Goal: Information Seeking & Learning: Learn about a topic

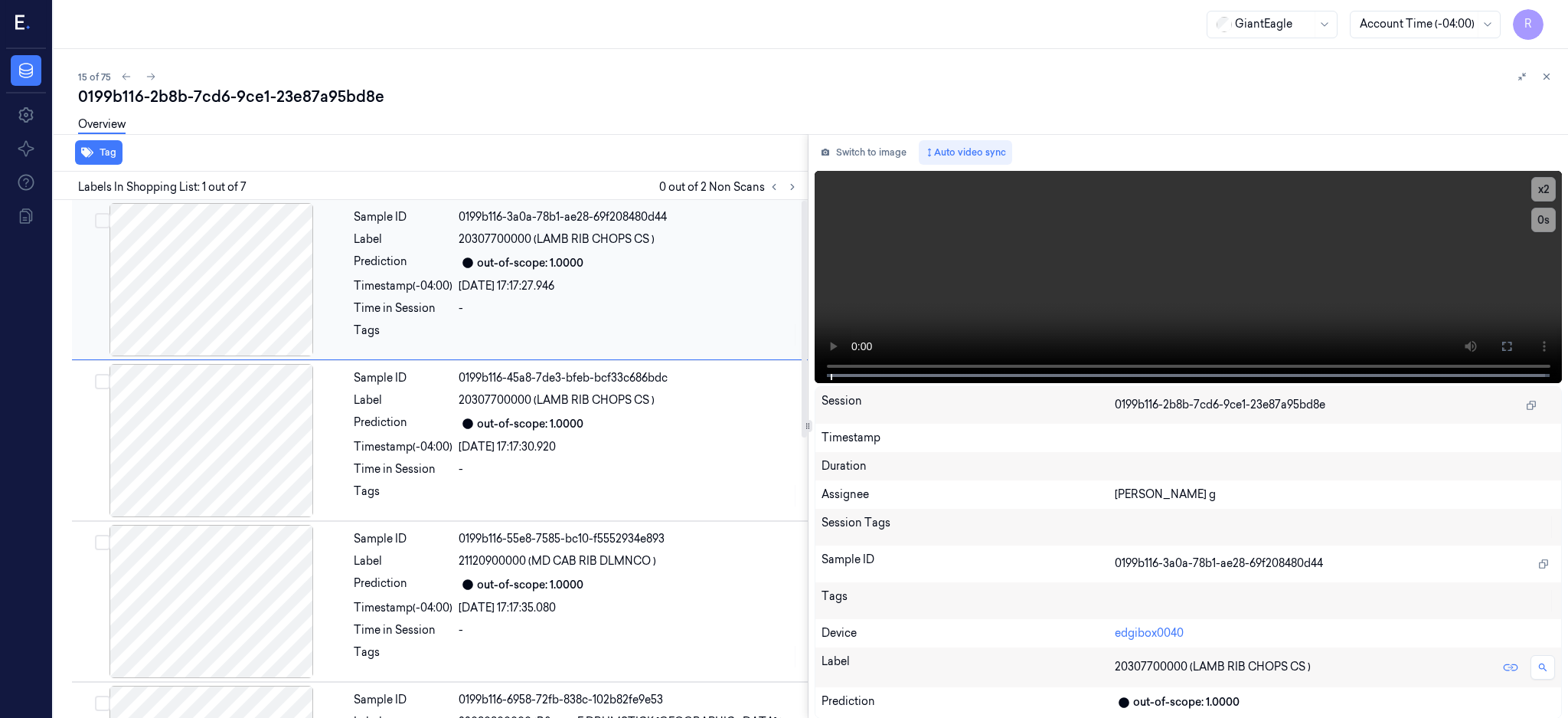
drag, startPoint x: 815, startPoint y: 183, endPoint x: 807, endPoint y: 209, distance: 27.2
click at [798, 182] on icon at bounding box center [793, 187] width 10 height 10
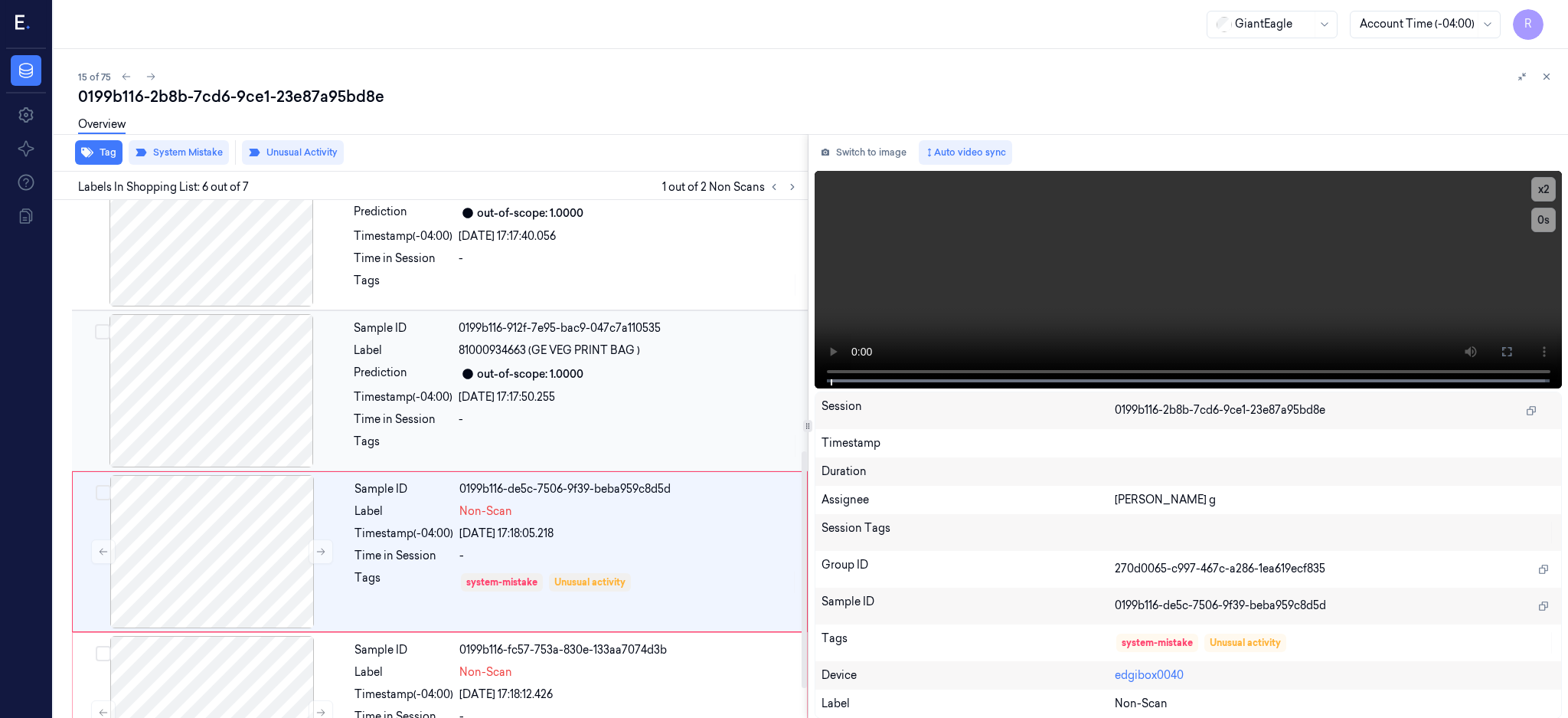
scroll to position [613, 0]
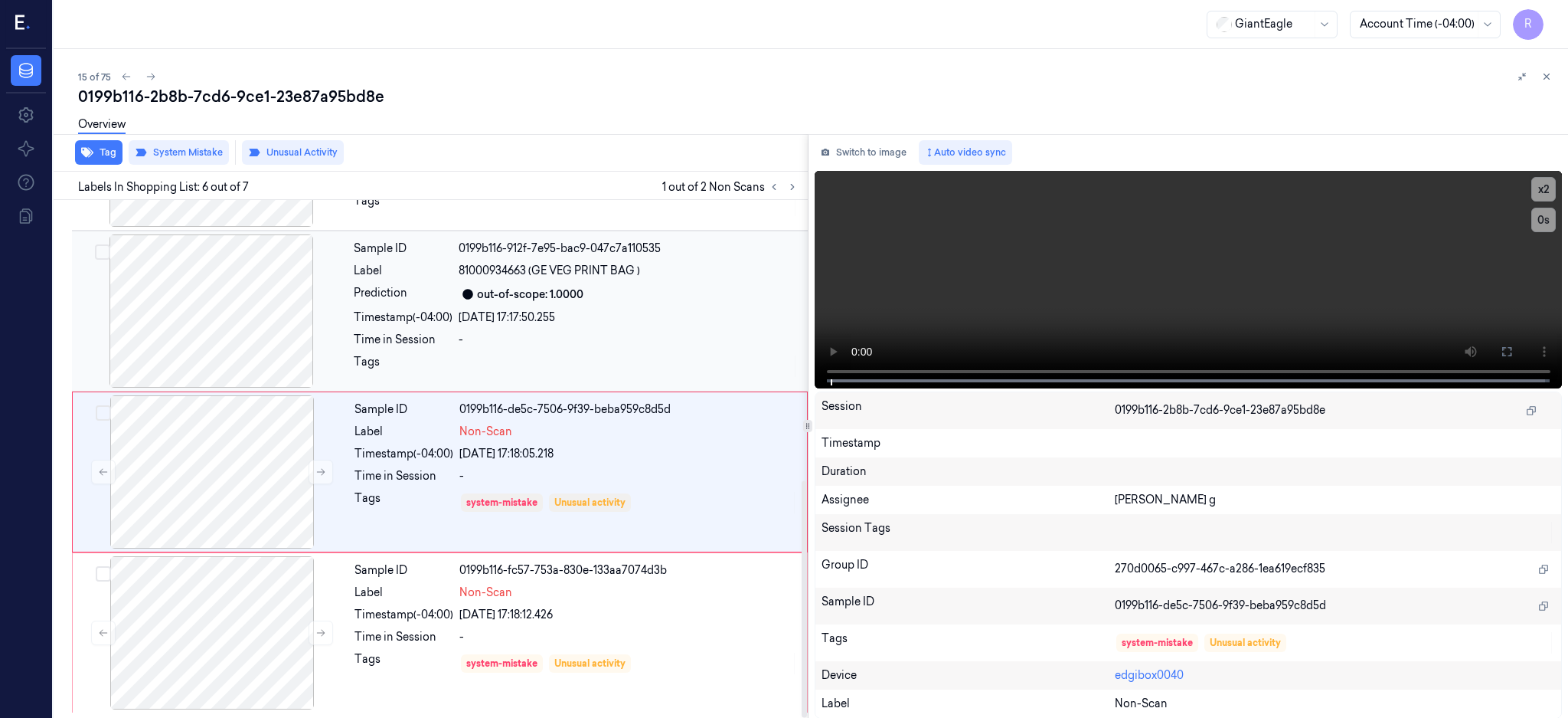
click at [217, 324] on div at bounding box center [211, 311] width 273 height 154
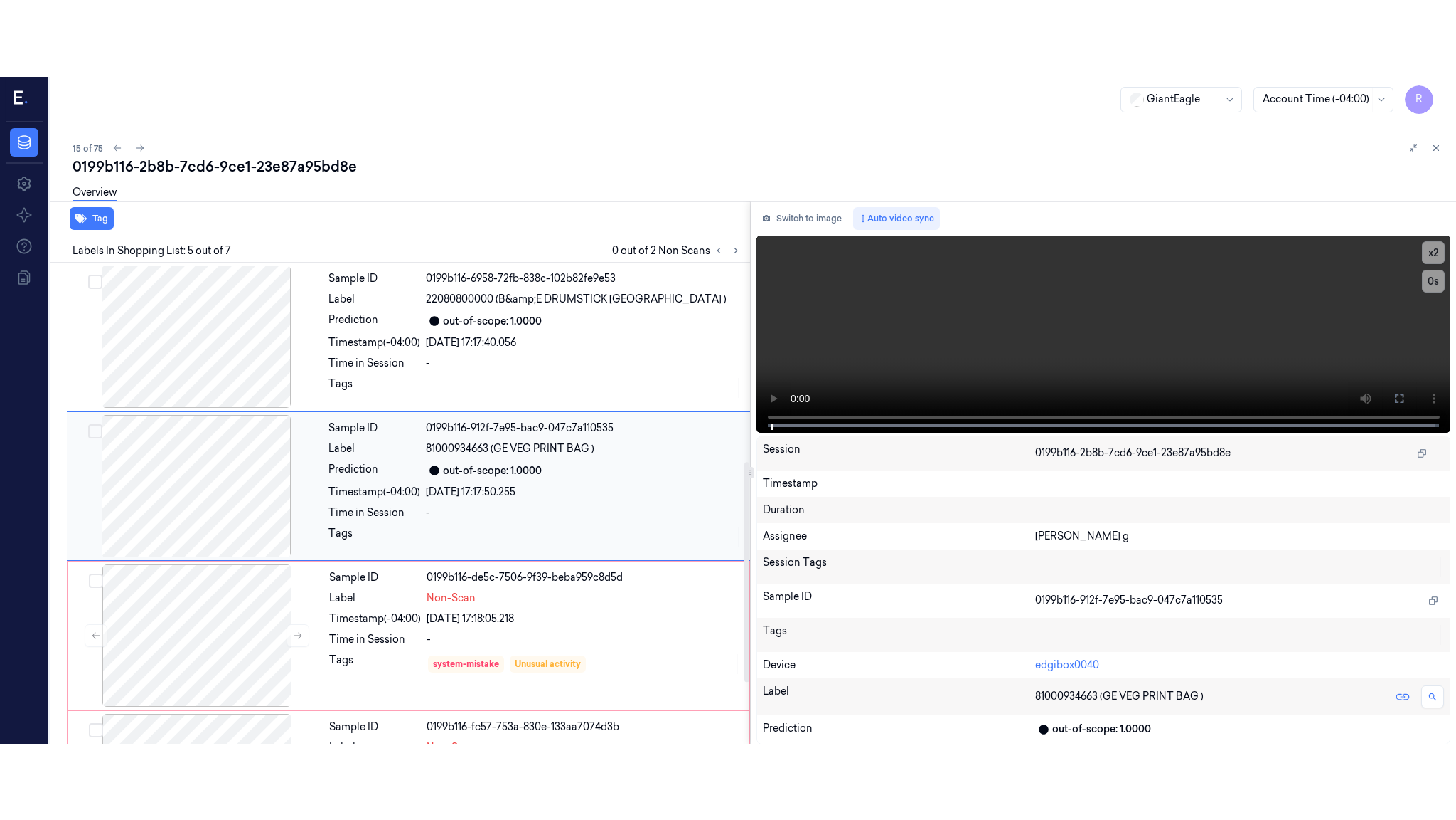
scroll to position [430, 0]
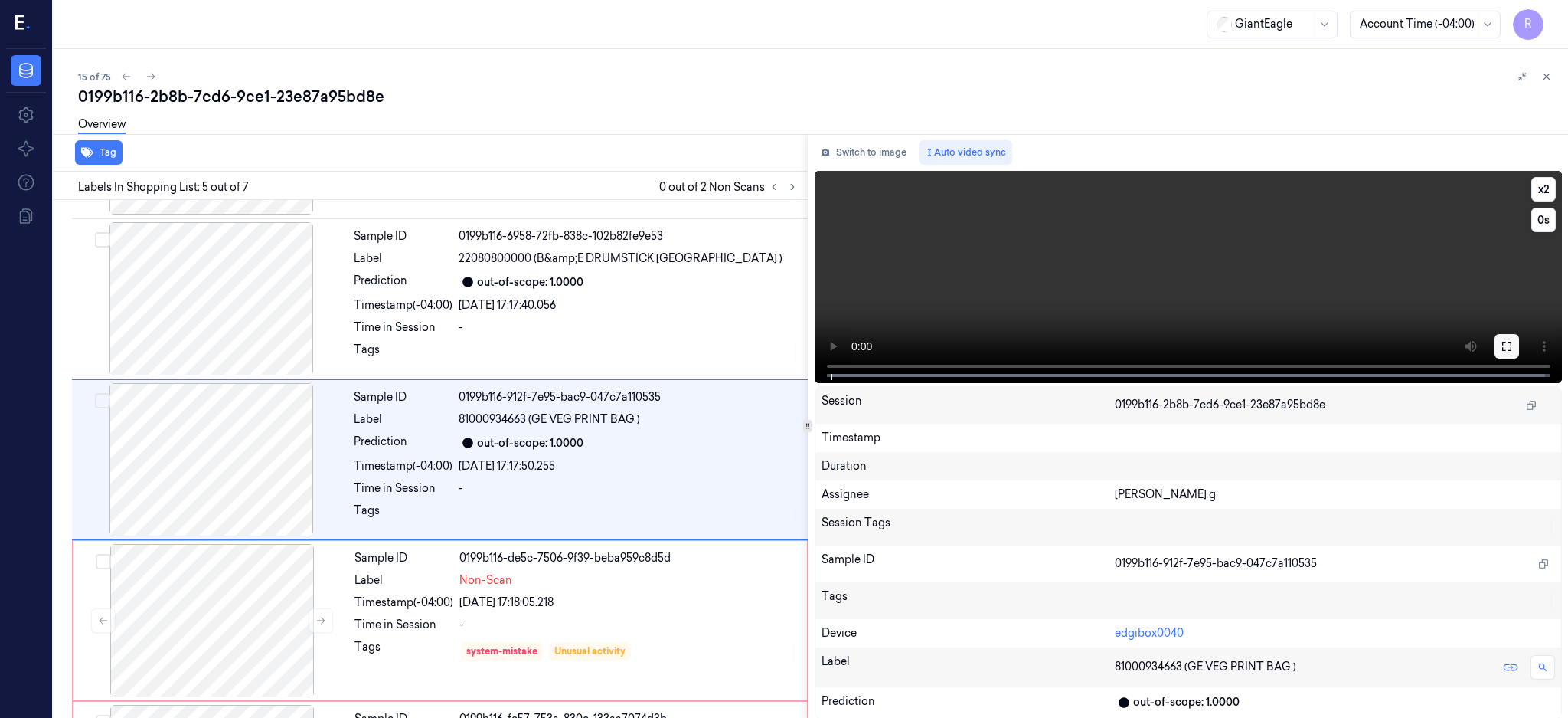
click at [1513, 347] on icon at bounding box center [1507, 346] width 12 height 12
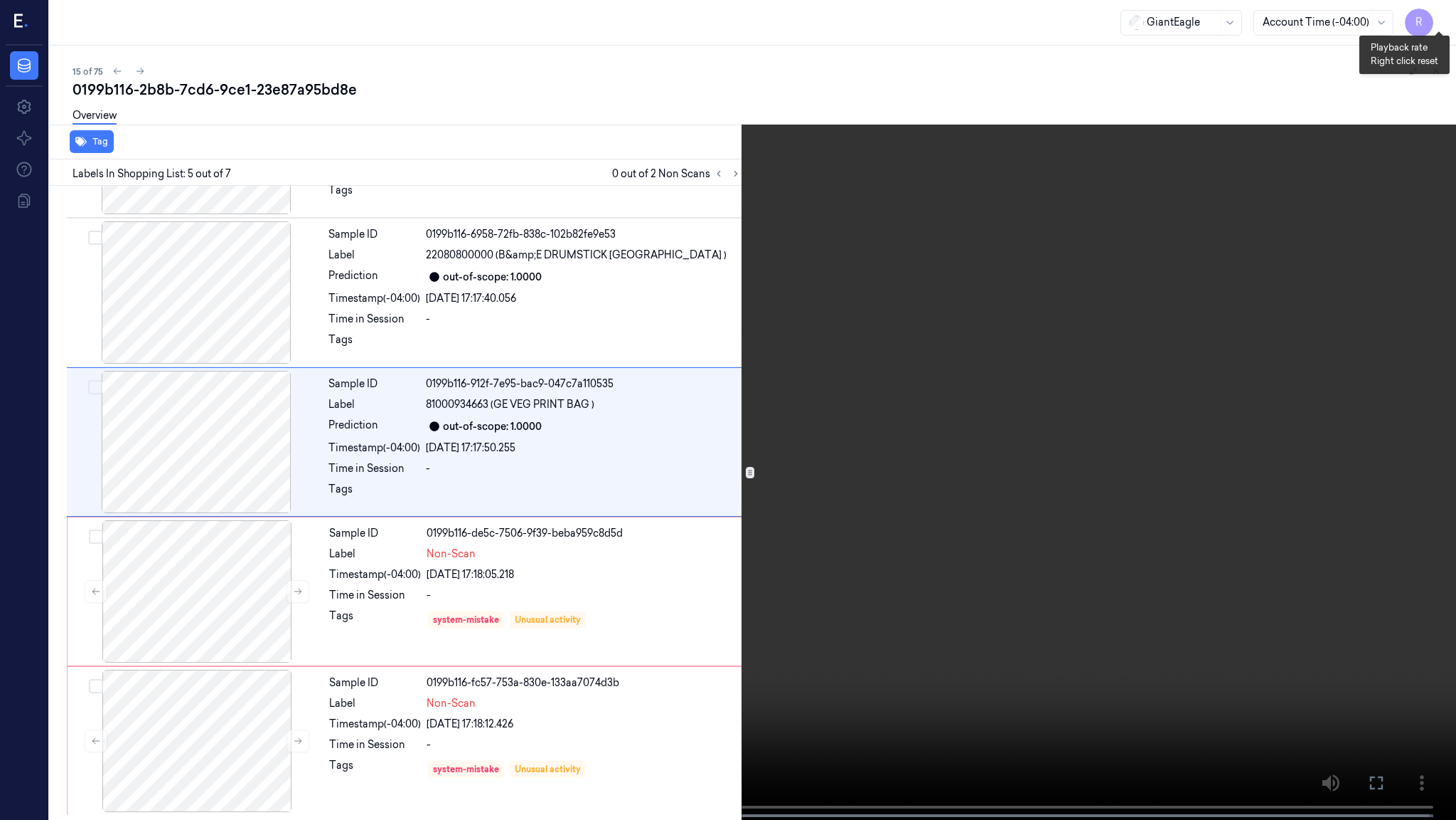
click at [1439, 26] on button "x 2" at bounding box center [1439, 17] width 23 height 23
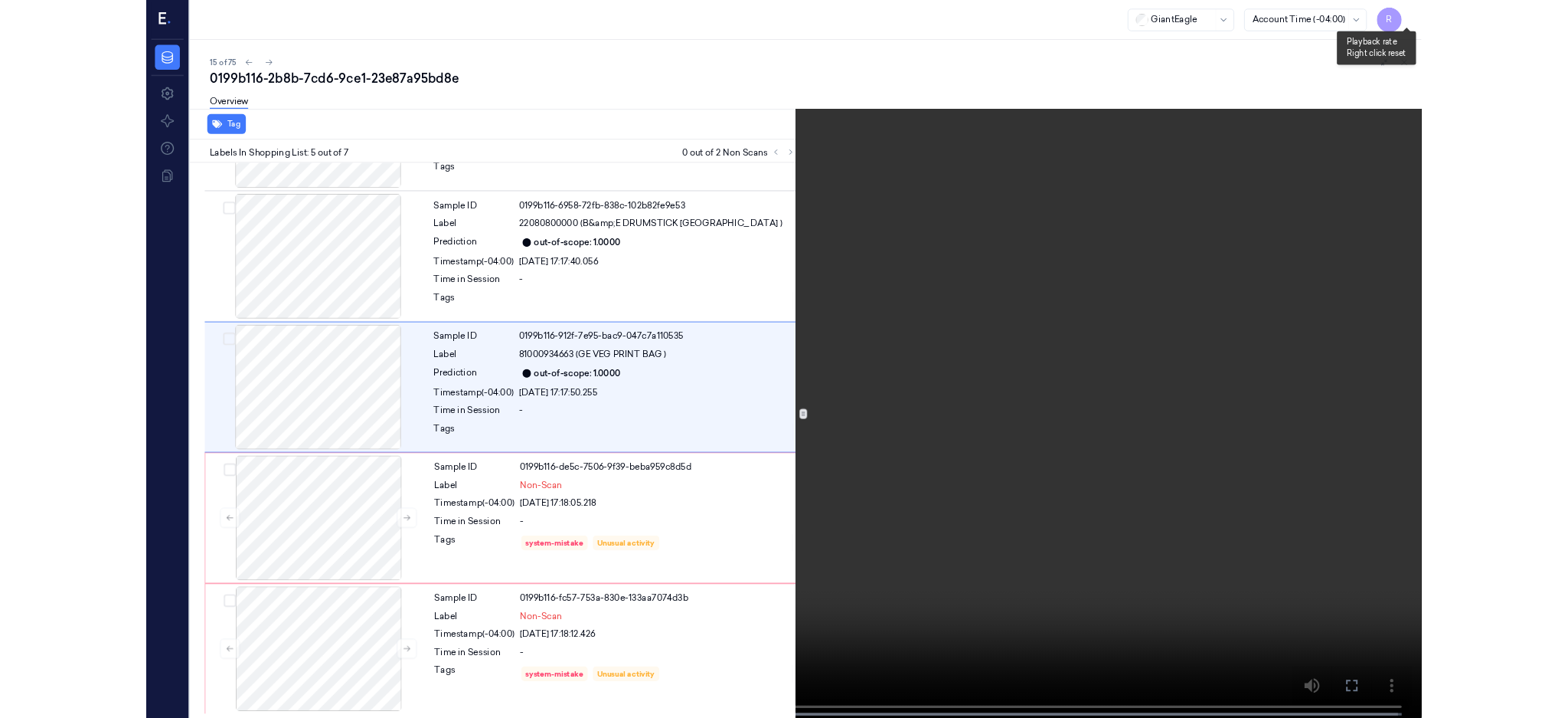
scroll to position [381, 0]
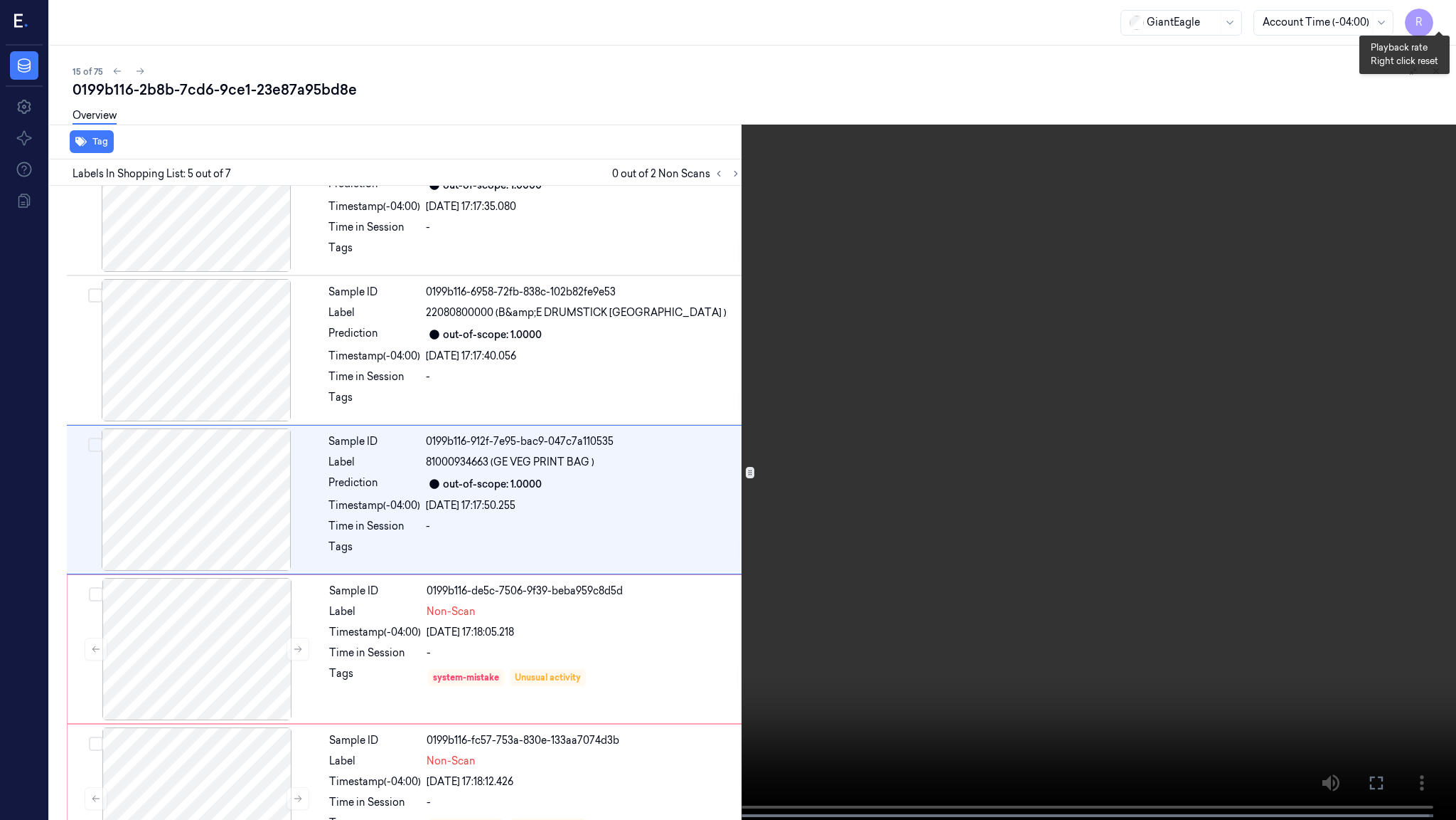
click at [1439, 26] on button "x 4" at bounding box center [1439, 17] width 23 height 23
click at [1389, 635] on video at bounding box center [728, 411] width 1456 height 822
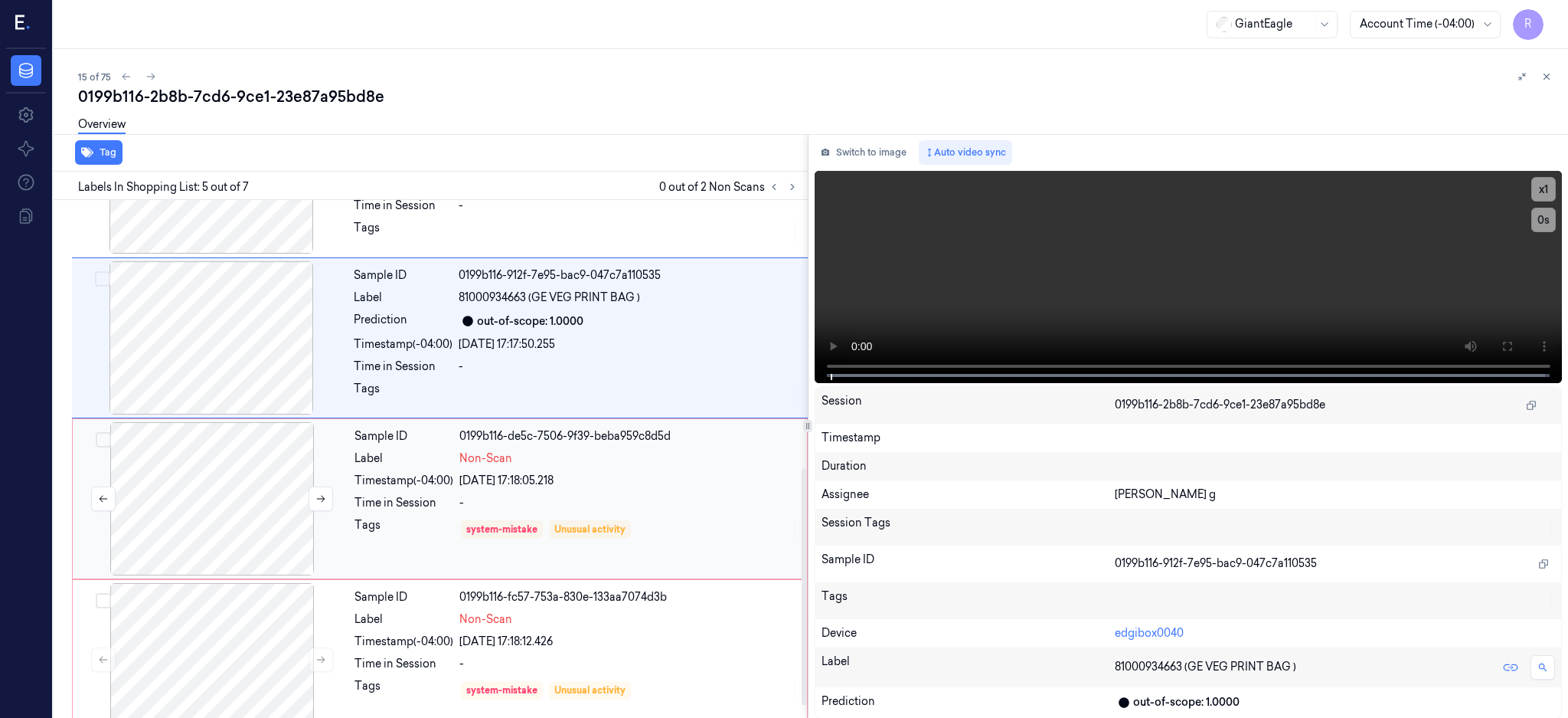
click at [252, 502] on div at bounding box center [212, 499] width 273 height 154
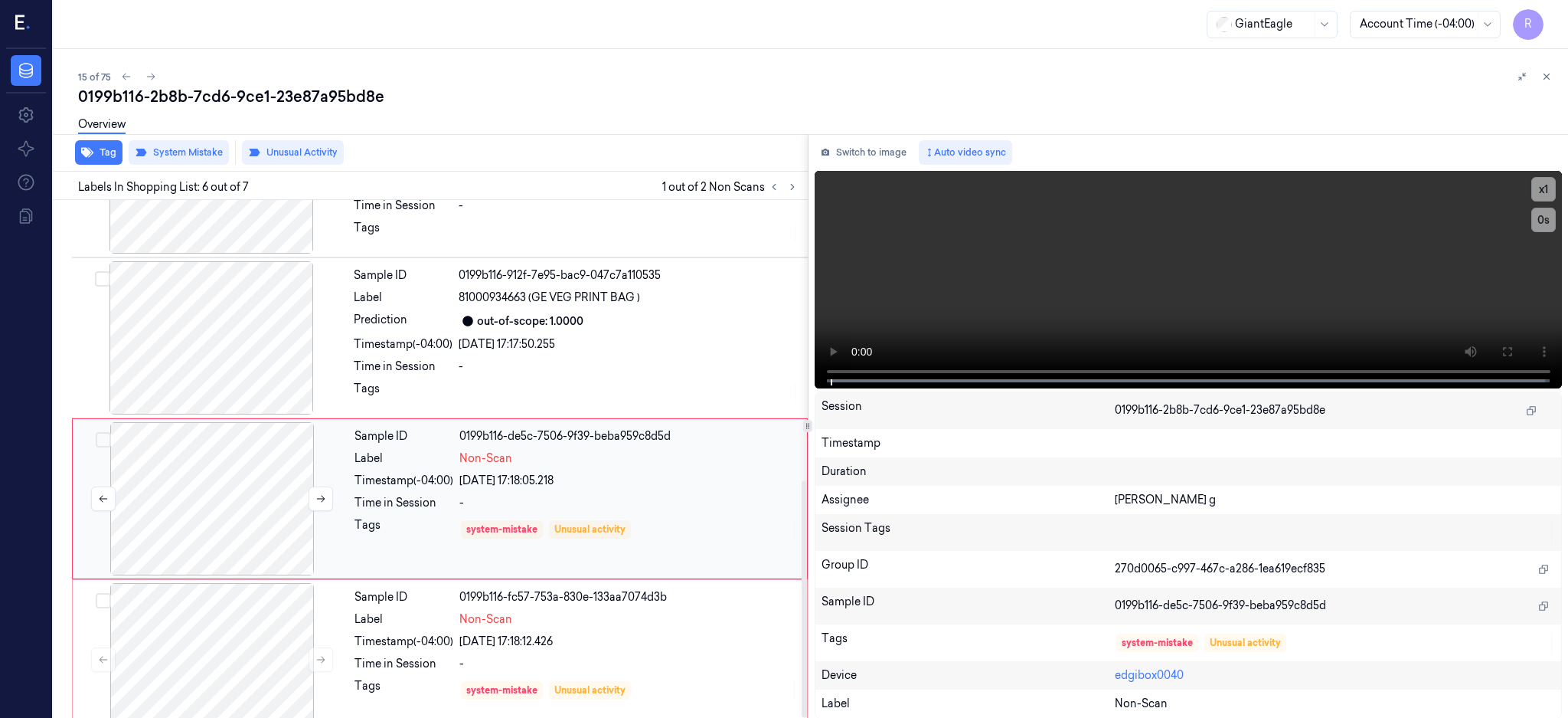
scroll to position [613, 0]
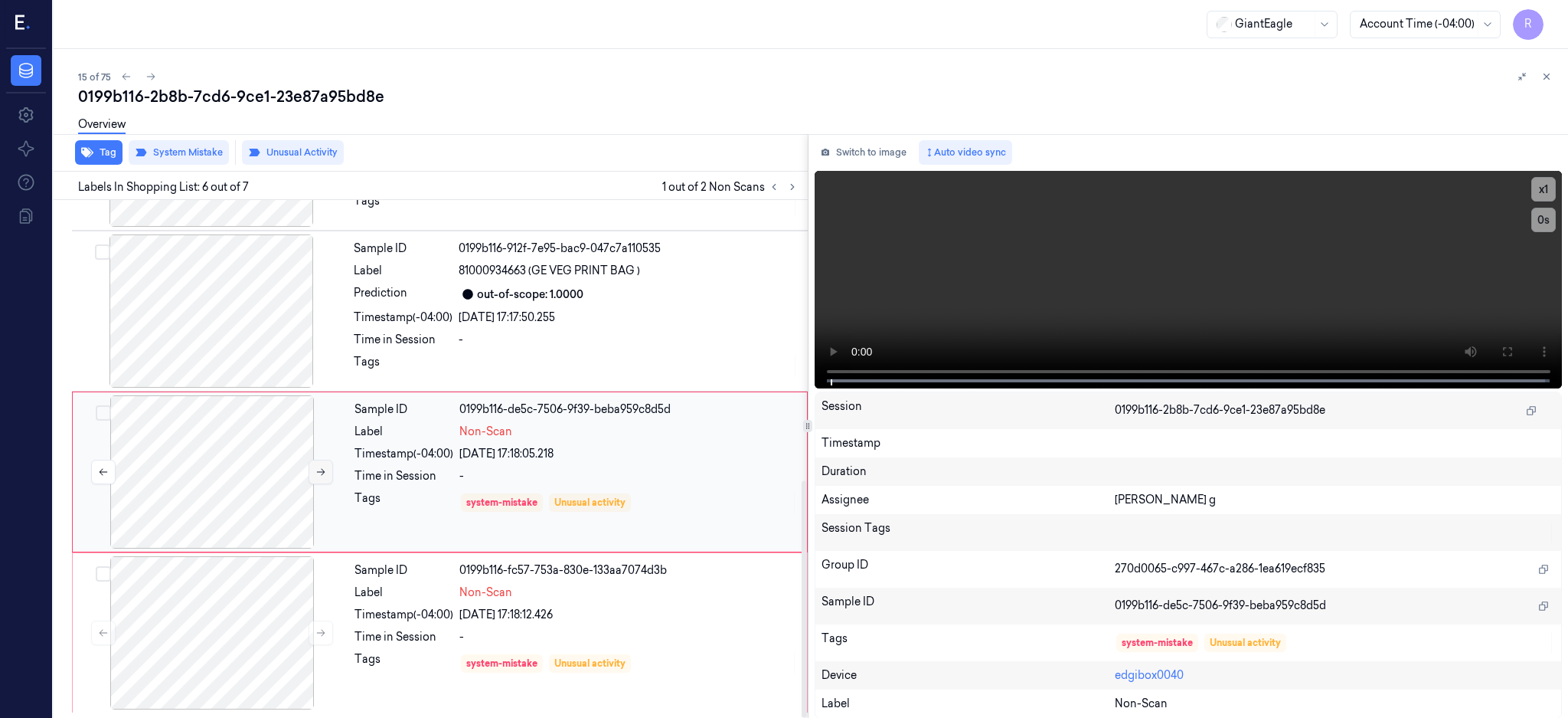
click at [324, 471] on icon at bounding box center [321, 472] width 10 height 10
click at [217, 663] on div at bounding box center [212, 633] width 273 height 154
click at [324, 632] on icon at bounding box center [321, 633] width 10 height 10
